Goal: Find specific page/section: Find specific page/section

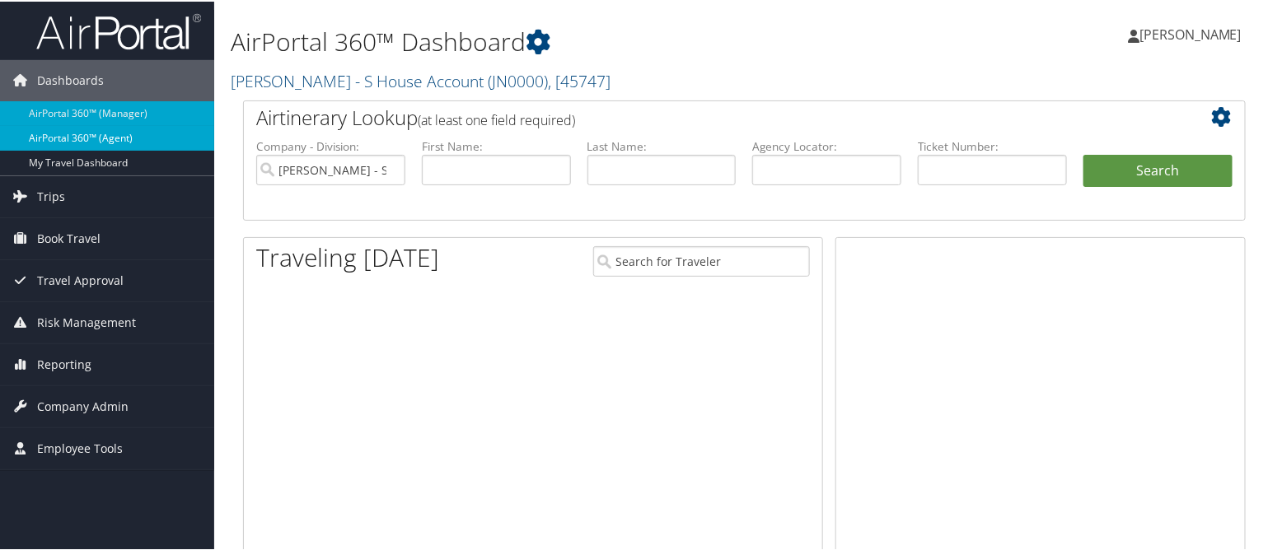
drag, startPoint x: 0, startPoint y: 0, endPoint x: 130, endPoint y: 128, distance: 182.3
click at [130, 128] on link "AirPortal 360™ (Agent)" at bounding box center [107, 136] width 214 height 25
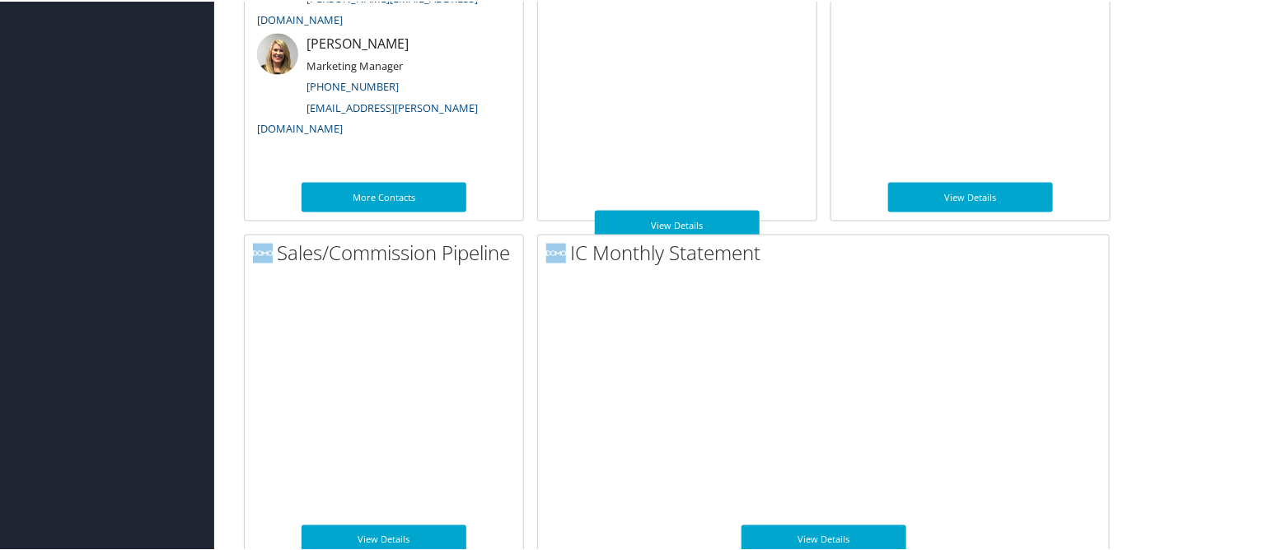
scroll to position [1002, 0]
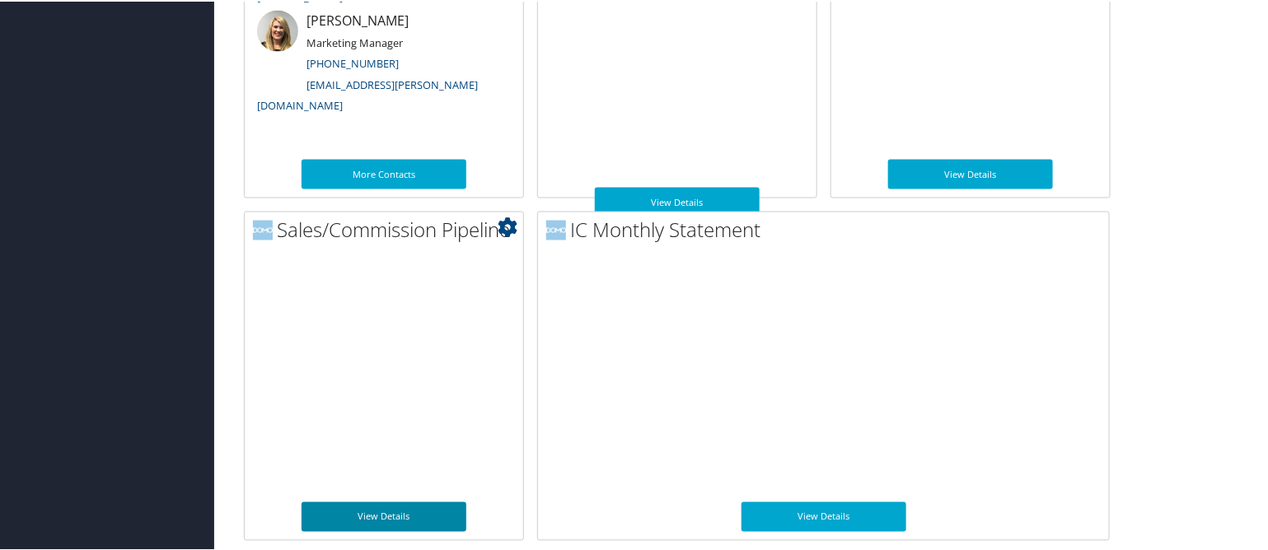
click at [420, 504] on link "View Details" at bounding box center [383, 516] width 165 height 30
